Goal: Task Accomplishment & Management: Manage account settings

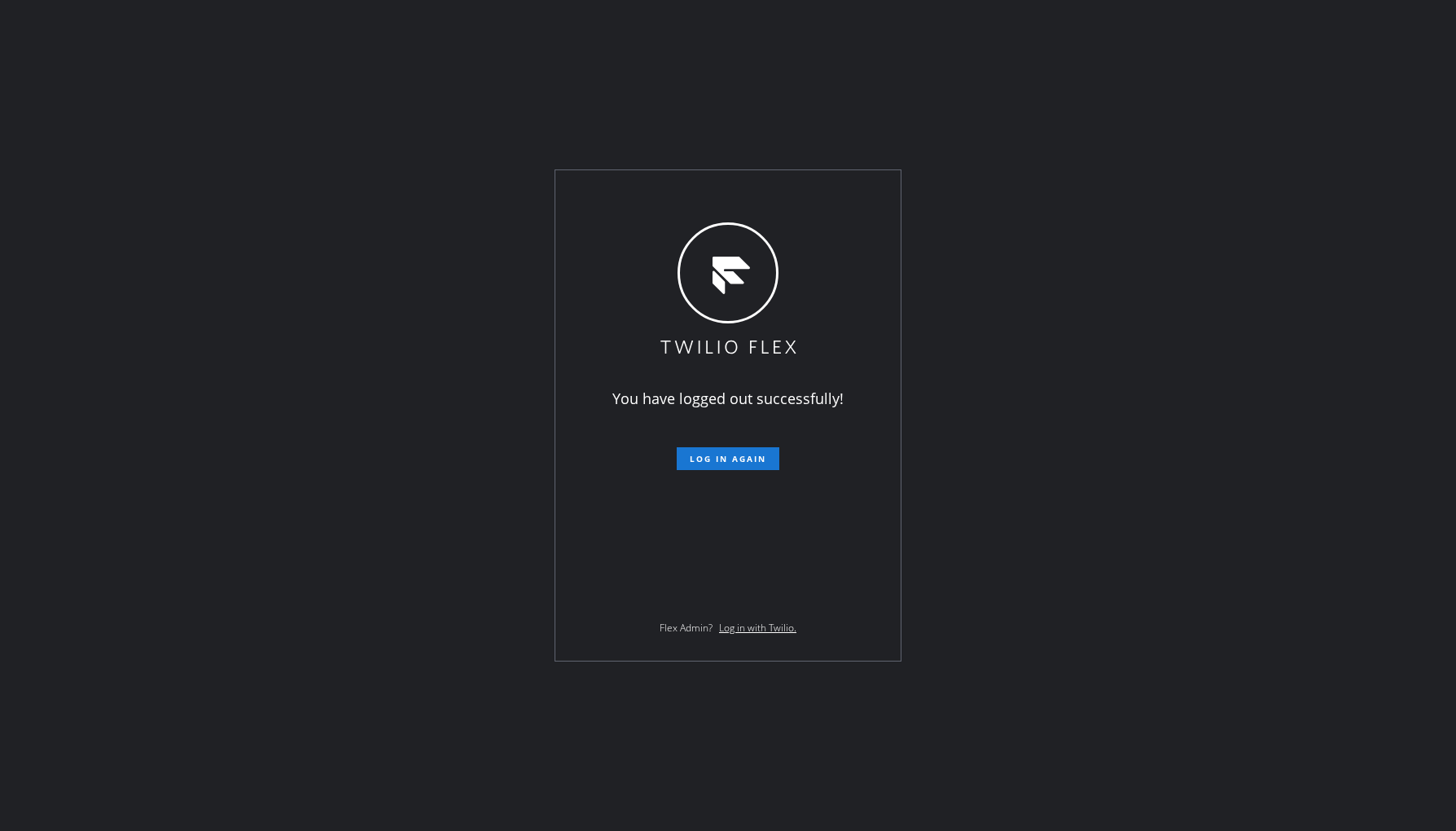
click at [737, 436] on form "Log in again" at bounding box center [728, 451] width 284 height 35
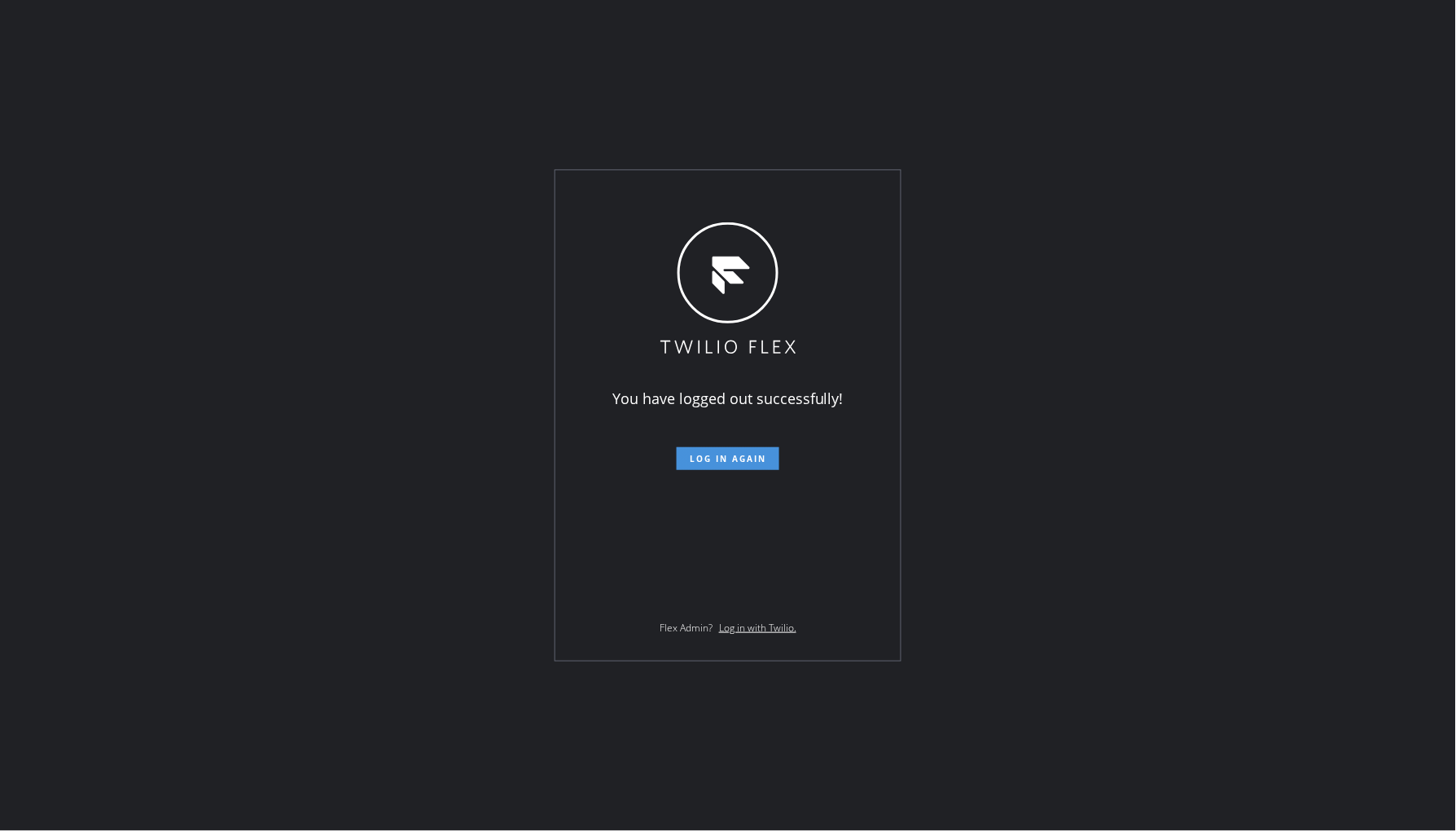
click at [737, 457] on span "Log in again" at bounding box center [728, 458] width 77 height 11
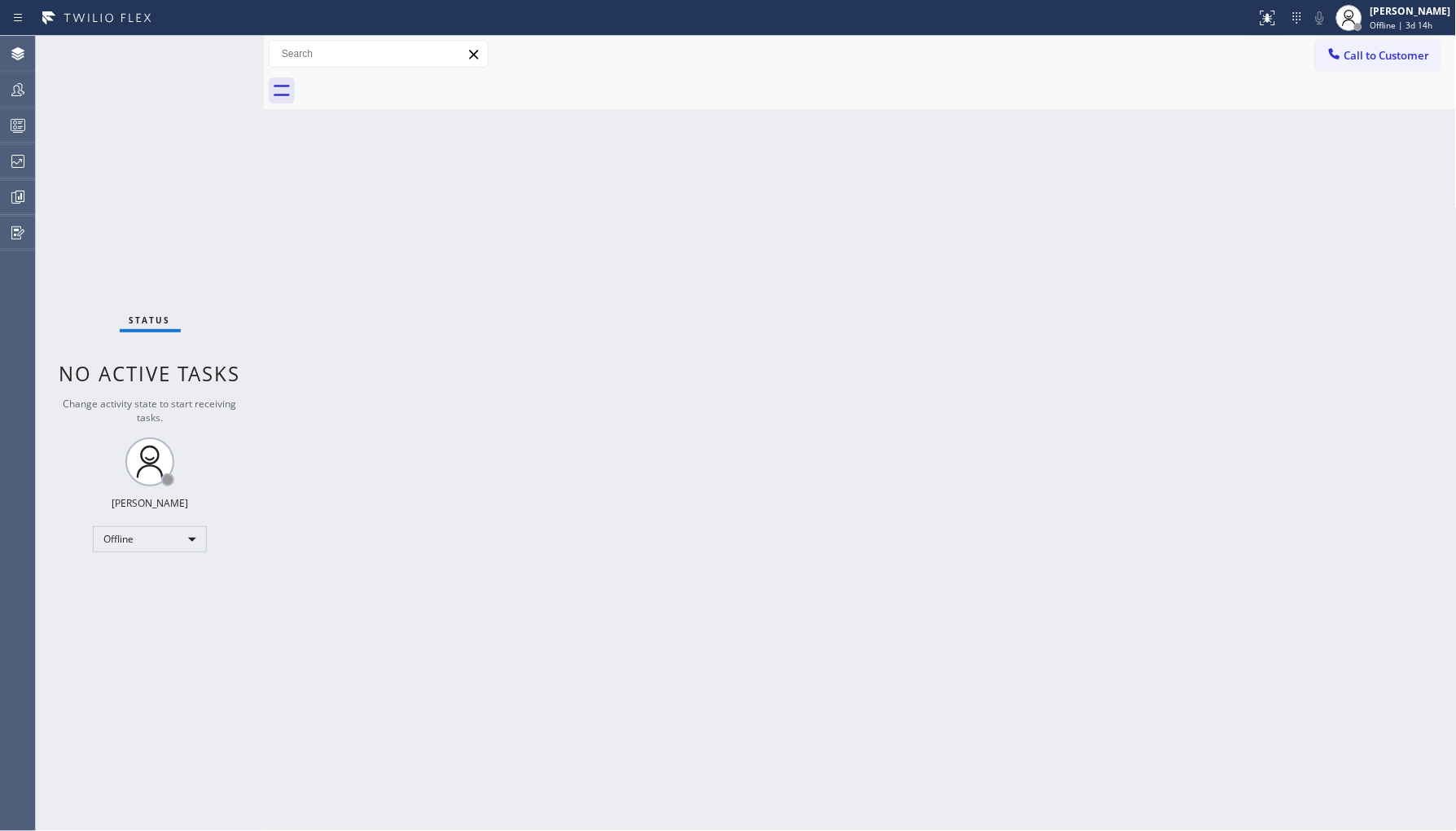
click at [212, 540] on div "Status No active tasks Change activity state to start receiving tasks. Ambrosio…" at bounding box center [150, 432] width 228 height 795
drag, startPoint x: 151, startPoint y: 543, endPoint x: 163, endPoint y: 539, distance: 12.6
click at [163, 539] on div "Offline" at bounding box center [150, 540] width 114 height 26
click at [159, 603] on li "Unavailable" at bounding box center [149, 602] width 111 height 20
drag, startPoint x: 807, startPoint y: 467, endPoint x: 720, endPoint y: 344, distance: 150.7
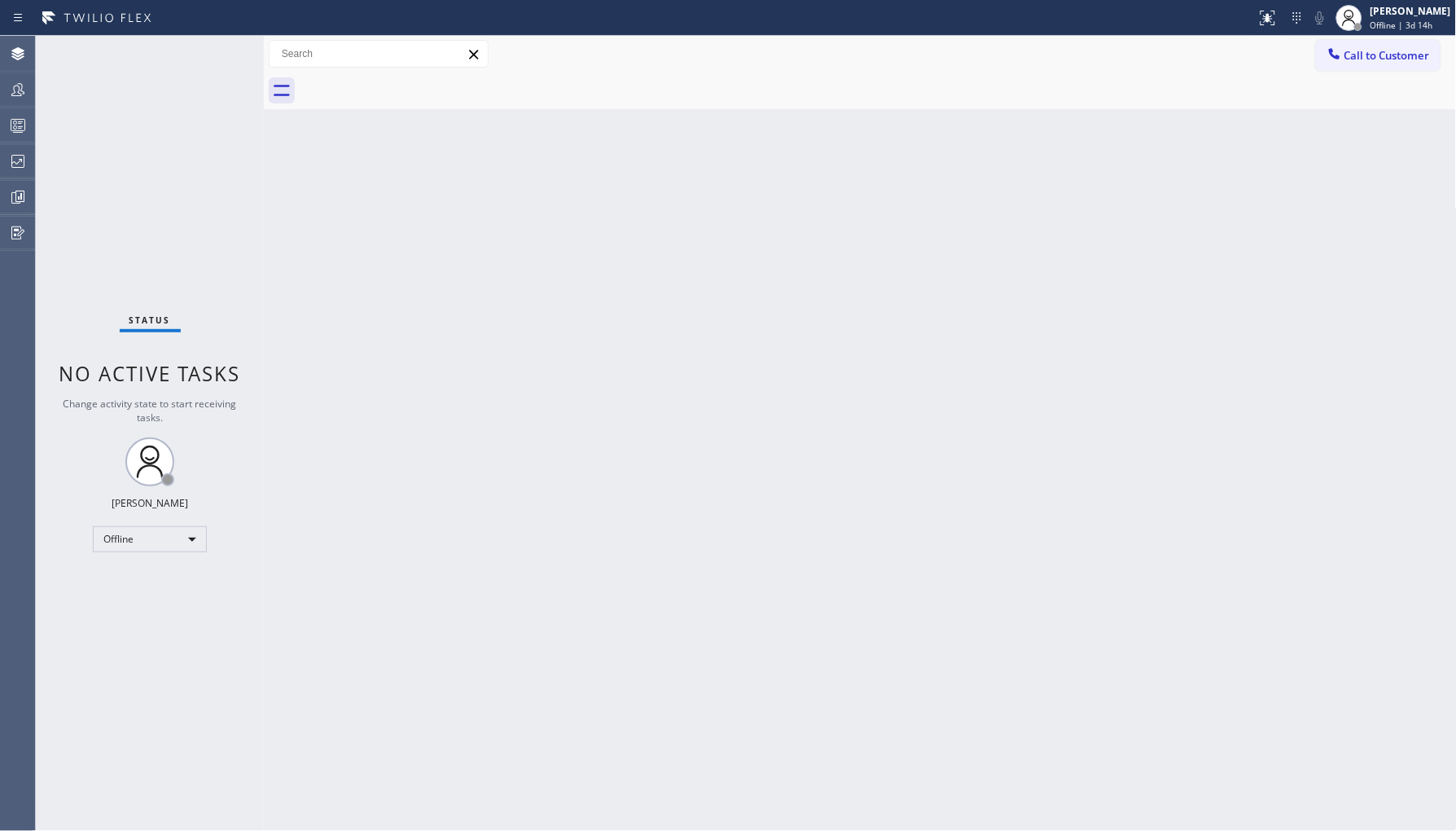
click at [805, 465] on div "Back to Dashboard Change Sender ID Customers Technicians Select a contact Outbo…" at bounding box center [860, 432] width 1193 height 795
click at [10, 90] on icon at bounding box center [17, 89] width 20 height 20
